Goal: Information Seeking & Learning: Learn about a topic

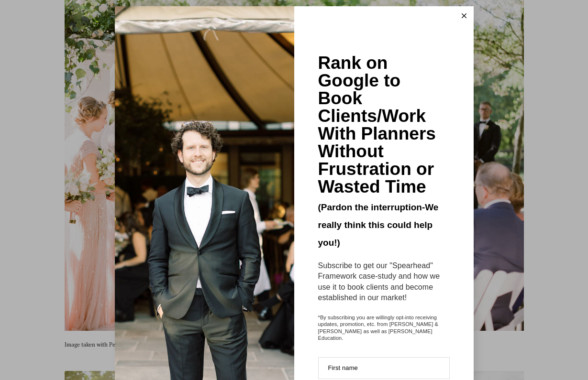
scroll to position [13, 0]
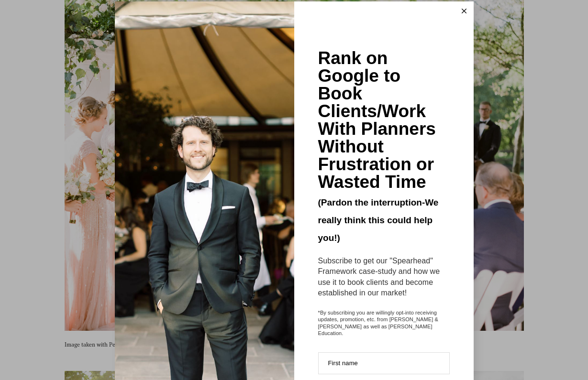
click at [463, 10] on line at bounding box center [463, 11] width 4 height 4
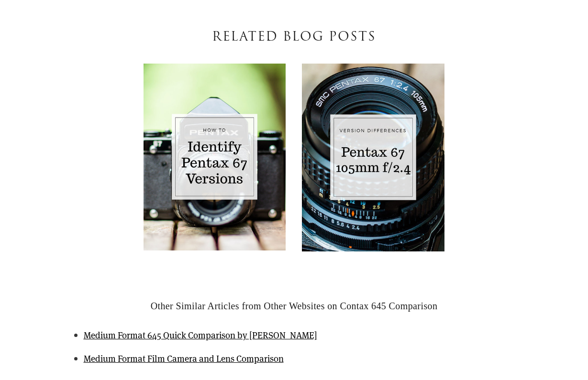
scroll to position [31571, 0]
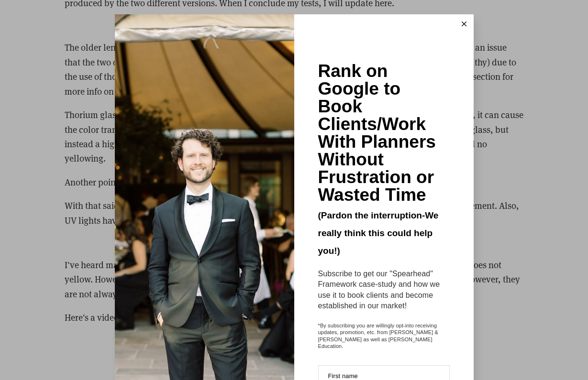
click at [463, 26] on icon at bounding box center [463, 24] width 5 height 5
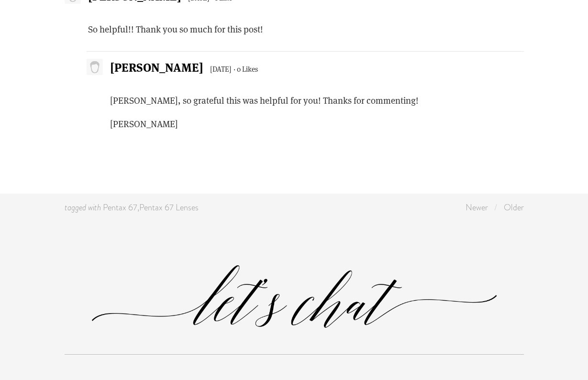
scroll to position [4763, 0]
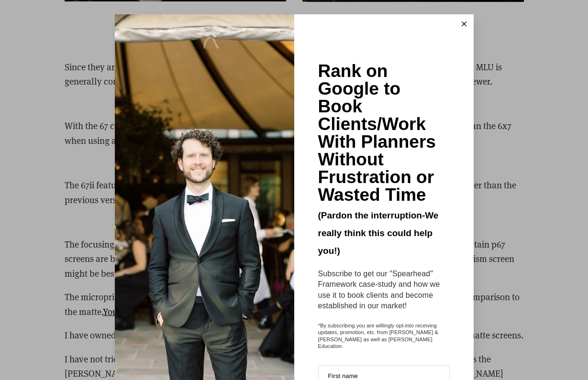
scroll to position [2658, 0]
click at [466, 21] on button at bounding box center [463, 23] width 19 height 19
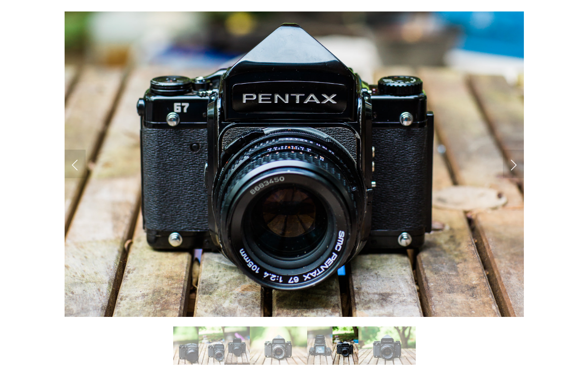
scroll to position [4975, 0]
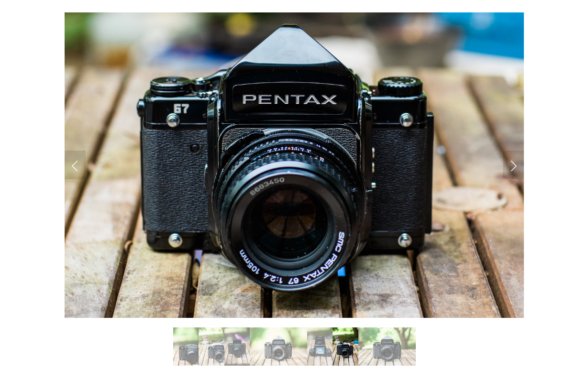
click at [284, 327] on img "Slide 4" at bounding box center [278, 346] width 57 height 38
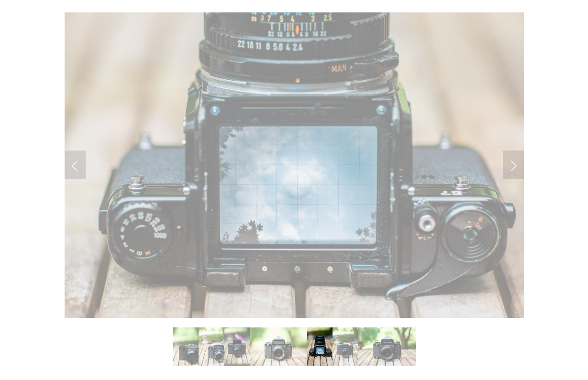
click at [318, 327] on img "Slide 5" at bounding box center [319, 346] width 25 height 38
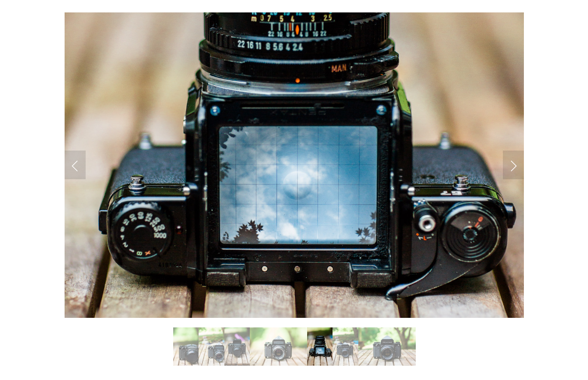
click at [348, 327] on img "Slide 6" at bounding box center [344, 346] width 25 height 38
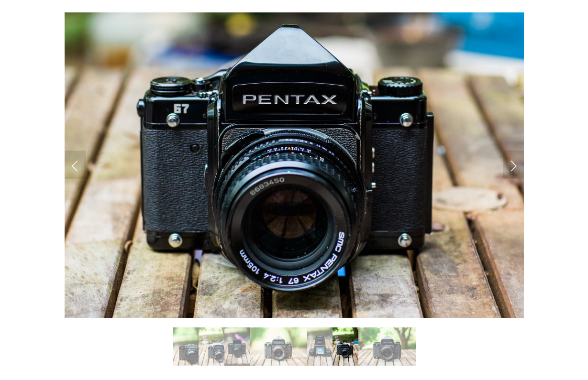
click at [375, 328] on img "Slide 7" at bounding box center [386, 346] width 57 height 38
click at [383, 328] on img "Slide 7" at bounding box center [386, 346] width 57 height 38
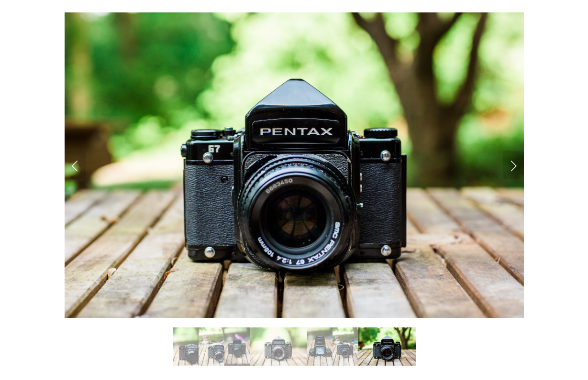
click at [185, 329] on img "Slide 1" at bounding box center [185, 346] width 25 height 38
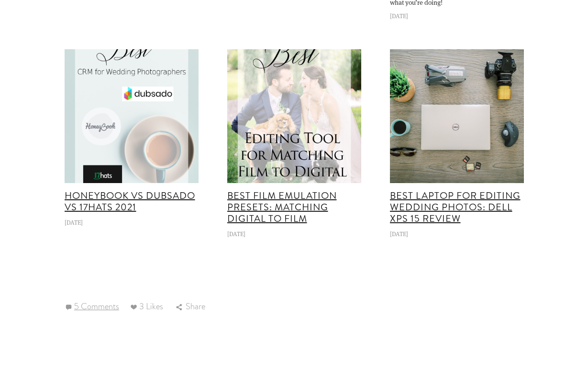
scroll to position [6145, 0]
